Goal: Contribute content: Contribute content

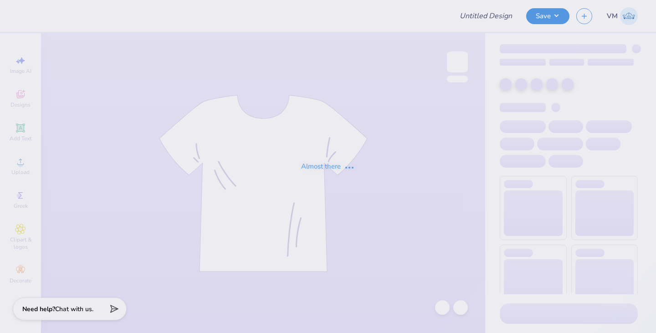
type input "Cc"
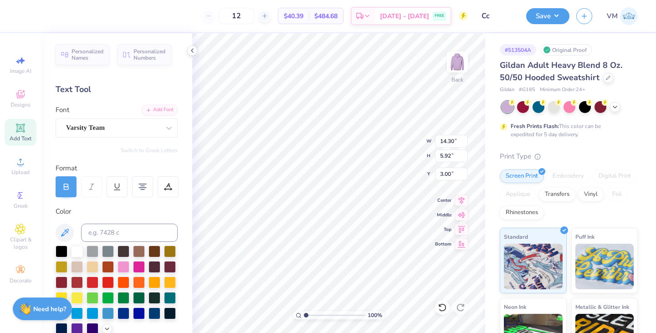
type input "3.00"
click at [559, 19] on button "Save" at bounding box center [547, 15] width 43 height 16
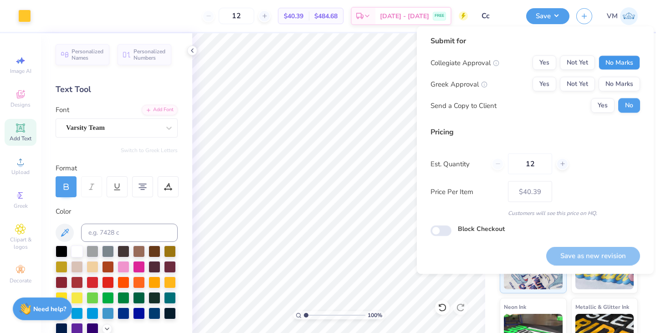
click at [626, 62] on button "No Marks" at bounding box center [619, 63] width 41 height 15
click at [626, 81] on button "No Marks" at bounding box center [619, 84] width 41 height 15
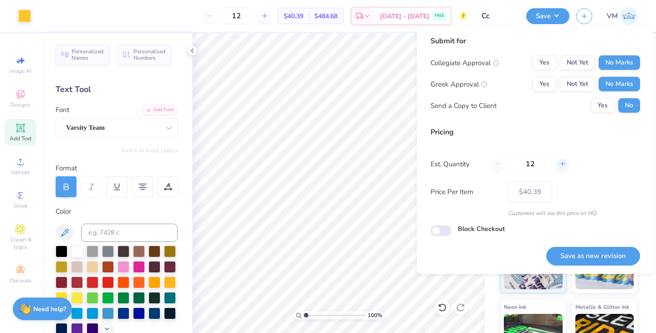
click at [563, 163] on line at bounding box center [563, 164] width 0 height 4
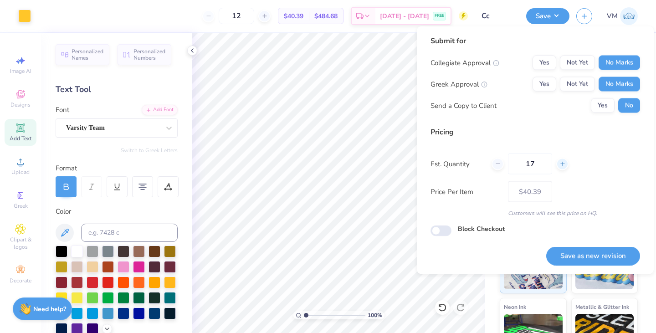
click at [563, 163] on line at bounding box center [563, 164] width 0 height 4
type input "20"
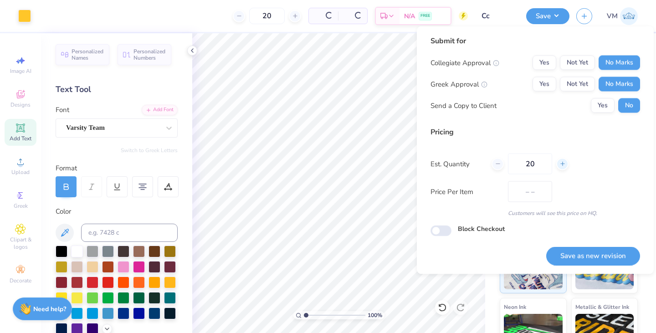
type input "$34.10"
click at [563, 163] on line at bounding box center [563, 164] width 0 height 4
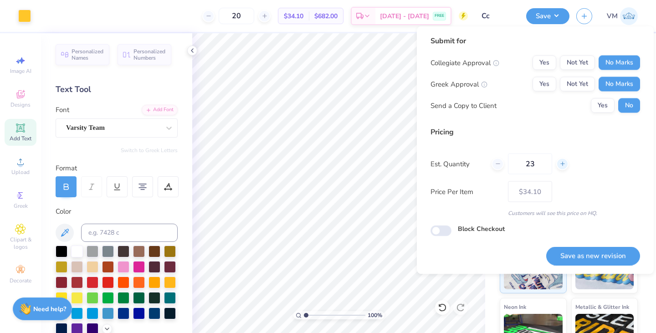
type input "24"
click at [614, 113] on div "Submit for Collegiate Approval Yes Not Yet No Marks Greek Approval Yes Not Yet …" at bounding box center [536, 78] width 210 height 84
click at [611, 110] on button "Yes" at bounding box center [603, 105] width 24 height 15
click at [584, 258] on button "Save as new revision" at bounding box center [593, 255] width 94 height 19
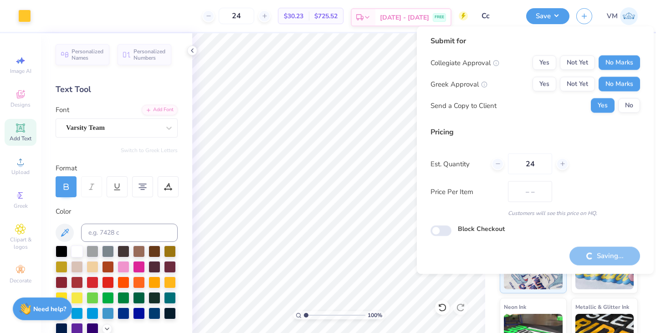
type input "$30.23"
